Goal: Check status: Check status

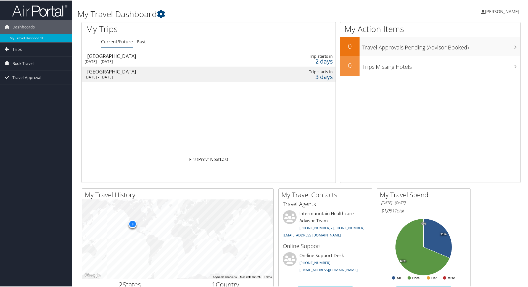
click at [114, 65] on td "Denver Sun 5 Oct 2025 - Sun 12 Oct 2025" at bounding box center [162, 58] width 161 height 15
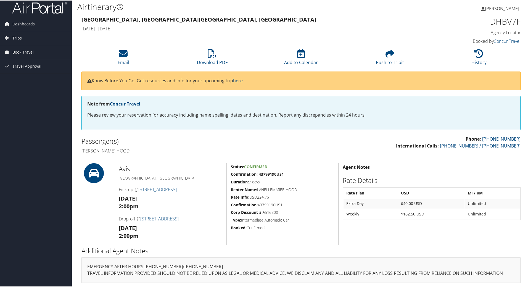
scroll to position [4, 0]
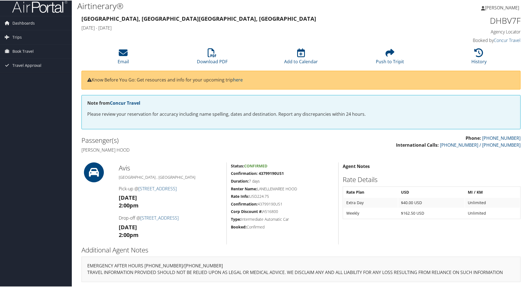
click at [132, 235] on strong "2:00pm" at bounding box center [129, 234] width 20 height 7
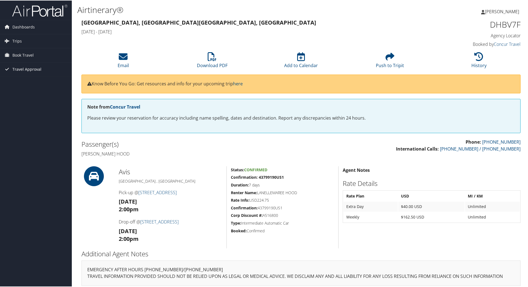
click at [22, 68] on span "Travel Approval" at bounding box center [26, 69] width 29 height 14
click at [26, 26] on span "Dashboards" at bounding box center [23, 27] width 22 height 14
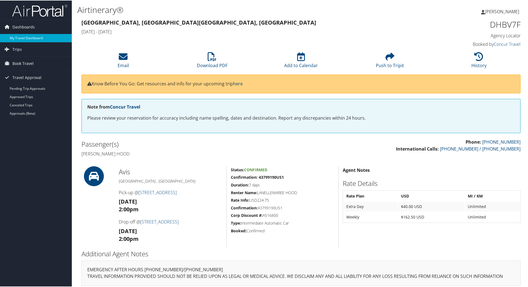
click at [26, 33] on link "My Travel Dashboard" at bounding box center [36, 37] width 72 height 8
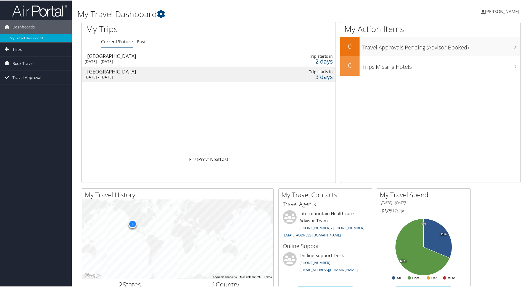
click at [220, 65] on td "Denver Sun 5 Oct 2025 - Sun 12 Oct 2025" at bounding box center [162, 58] width 161 height 15
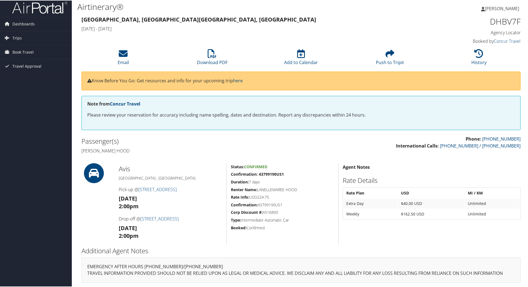
scroll to position [4, 0]
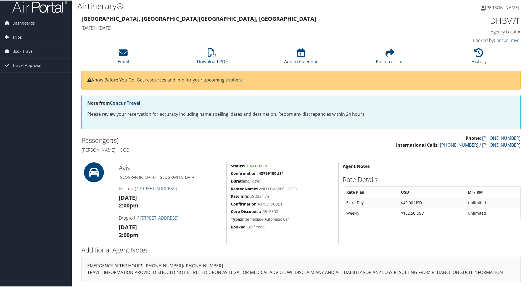
click at [15, 38] on span "Trips" at bounding box center [16, 37] width 9 height 14
click at [45, 45] on link "Current/Future Trips" at bounding box center [36, 48] width 72 height 8
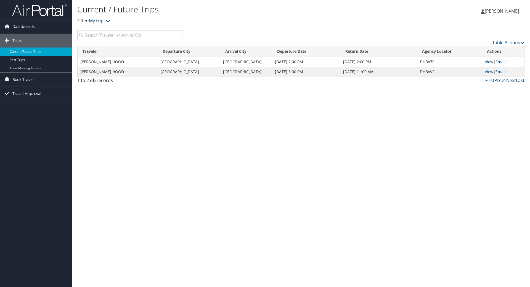
click at [131, 65] on td "[PERSON_NAME] HOOD" at bounding box center [118, 62] width 80 height 10
click at [106, 63] on td "[PERSON_NAME] HOOD" at bounding box center [118, 62] width 80 height 10
click at [128, 60] on td "[PERSON_NAME] HOOD" at bounding box center [118, 62] width 80 height 10
click at [161, 60] on td "[GEOGRAPHIC_DATA]" at bounding box center [189, 62] width 62 height 10
click at [486, 62] on link "View" at bounding box center [489, 61] width 9 height 5
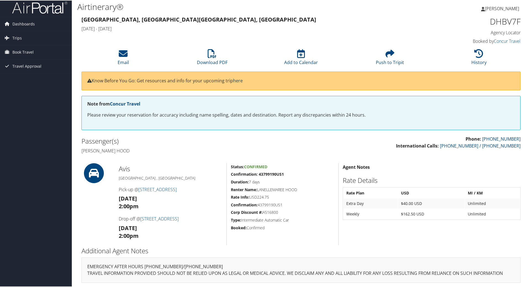
scroll to position [4, 0]
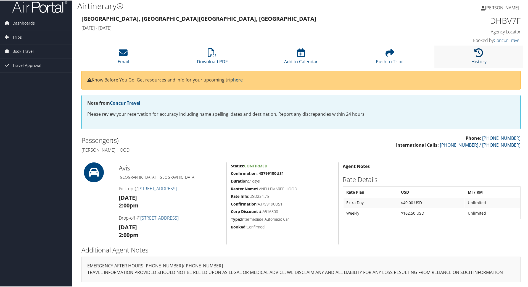
click at [480, 60] on link "History" at bounding box center [478, 57] width 15 height 13
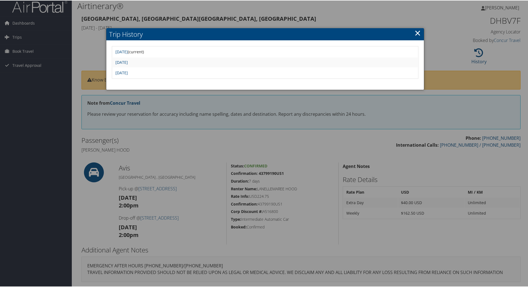
click at [415, 33] on link "×" at bounding box center [417, 32] width 6 height 11
